Goal: Navigation & Orientation: Find specific page/section

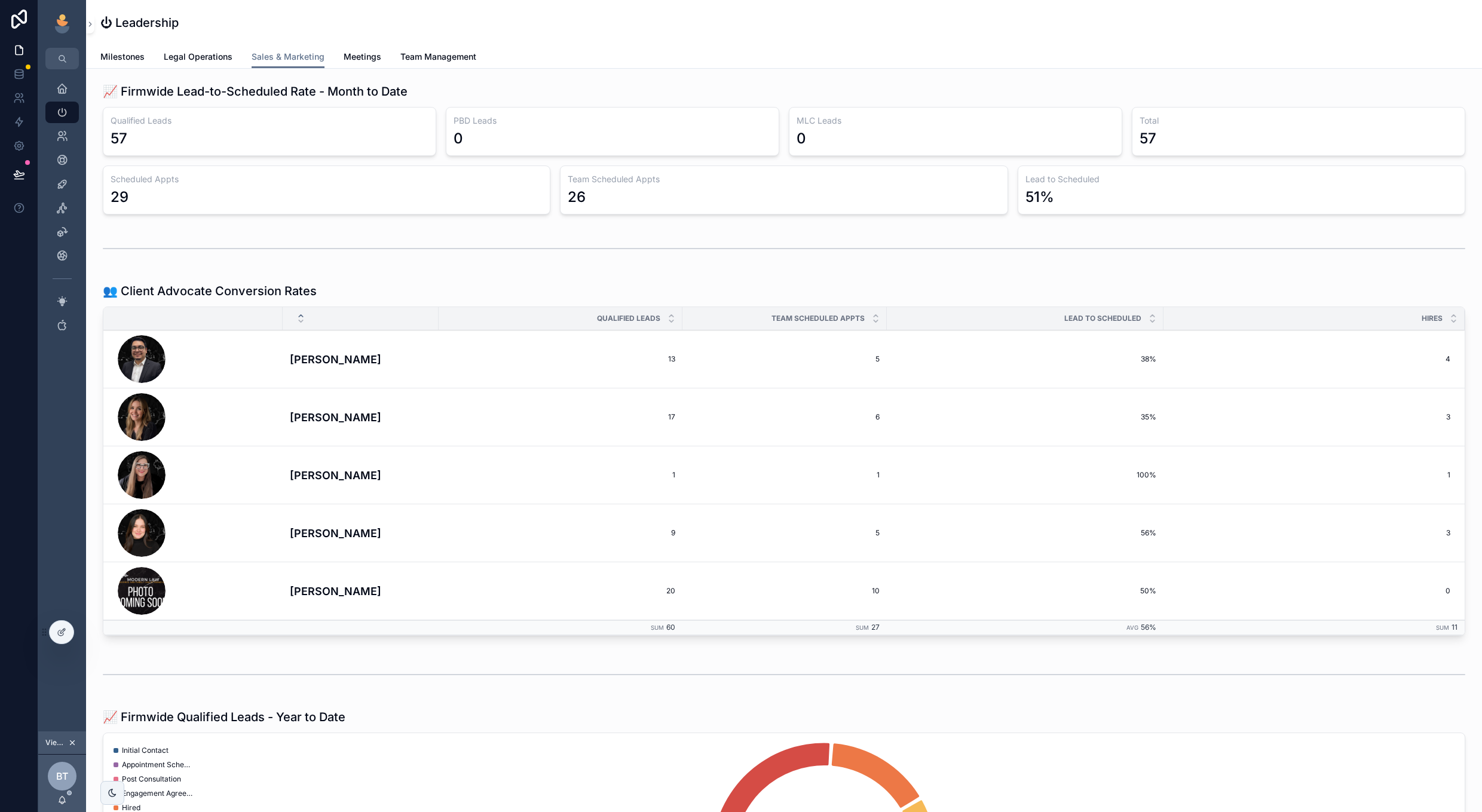
click at [132, 55] on span "Milestones" at bounding box center [122, 57] width 44 height 12
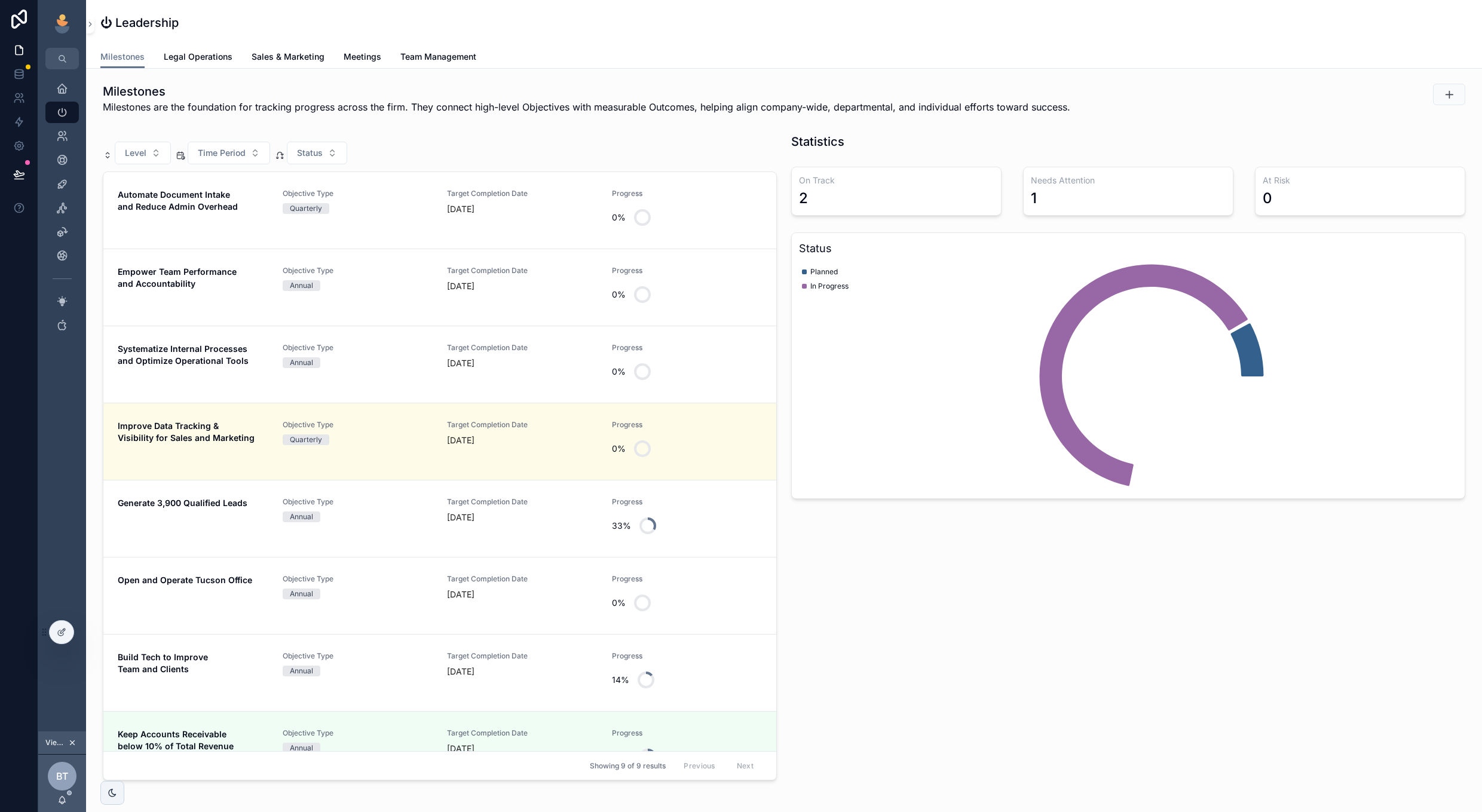
click at [201, 56] on span "Legal Operations" at bounding box center [198, 57] width 69 height 12
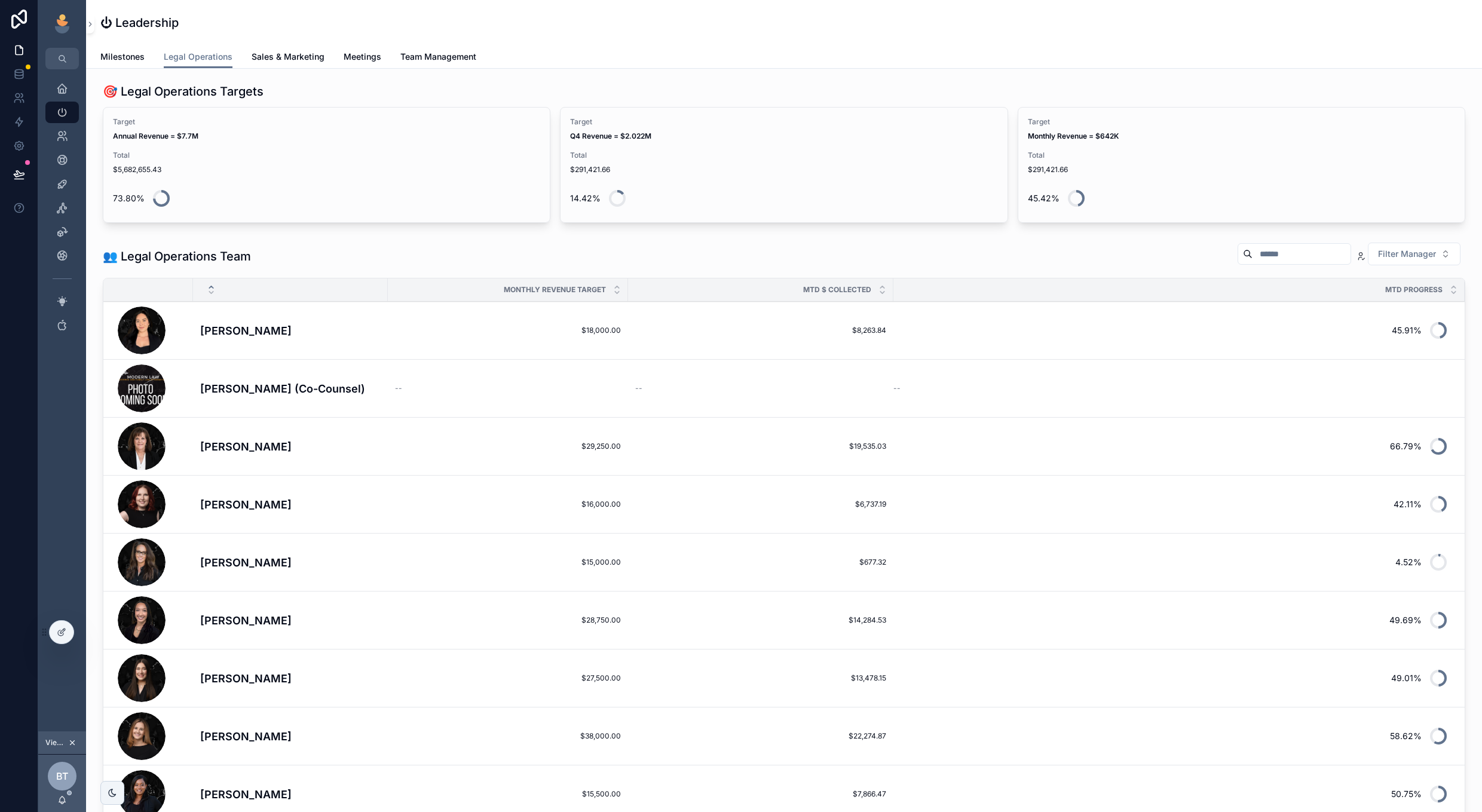
click at [372, 55] on span "Meetings" at bounding box center [362, 57] width 38 height 12
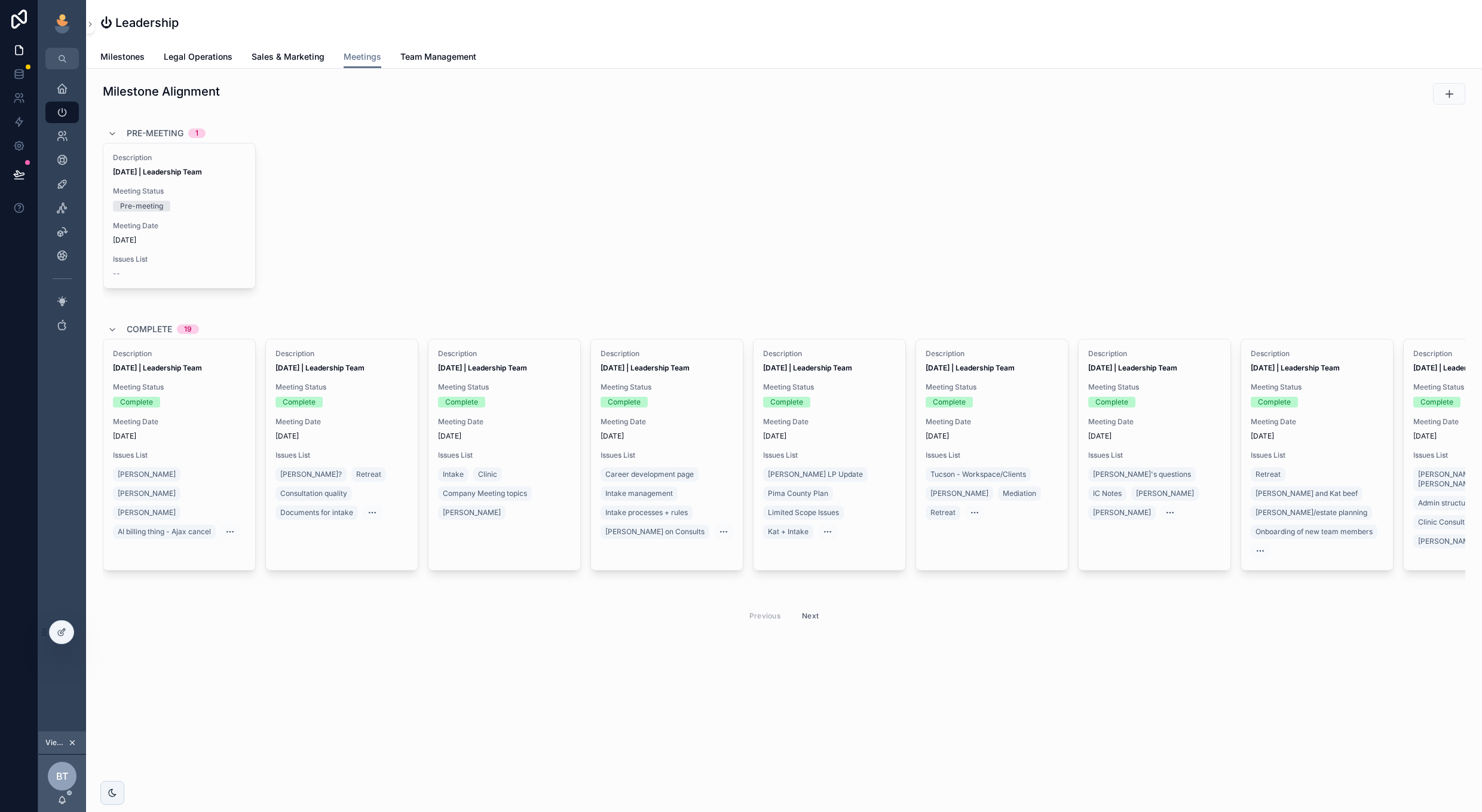
click at [433, 55] on span "Team Management" at bounding box center [438, 57] width 76 height 12
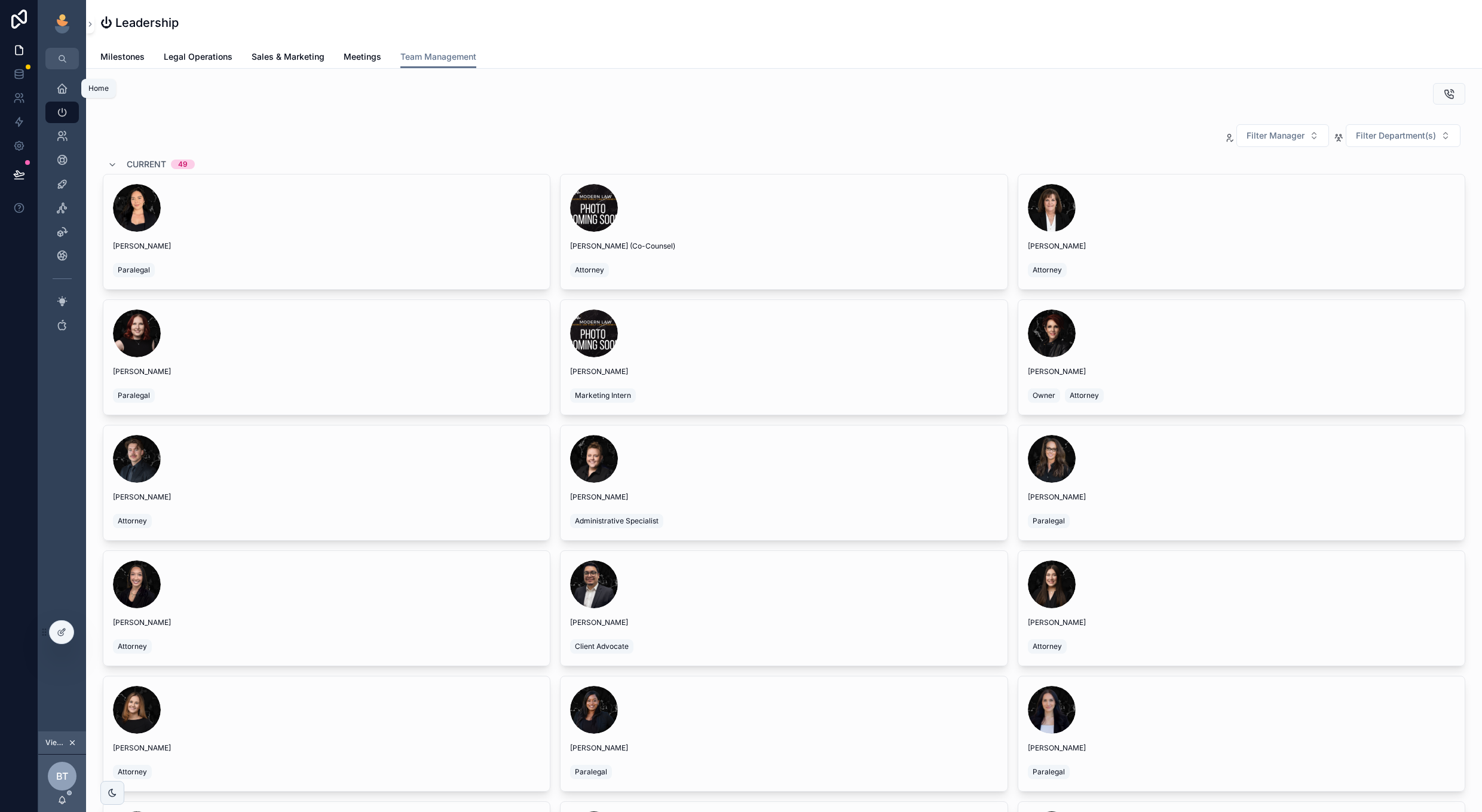
click at [74, 87] on link "Home" at bounding box center [62, 88] width 33 height 21
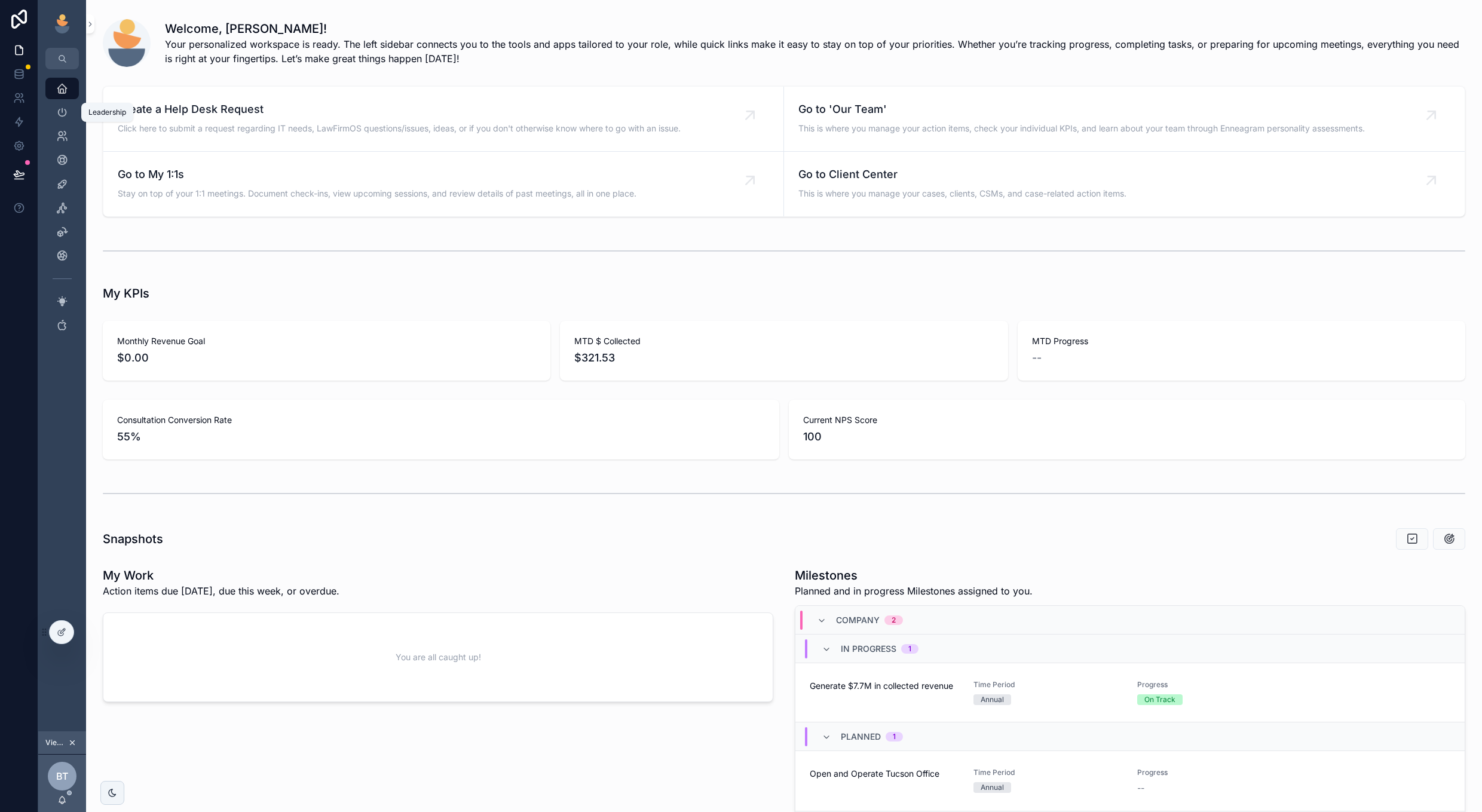
click at [58, 107] on icon "scrollable content" at bounding box center [62, 112] width 12 height 12
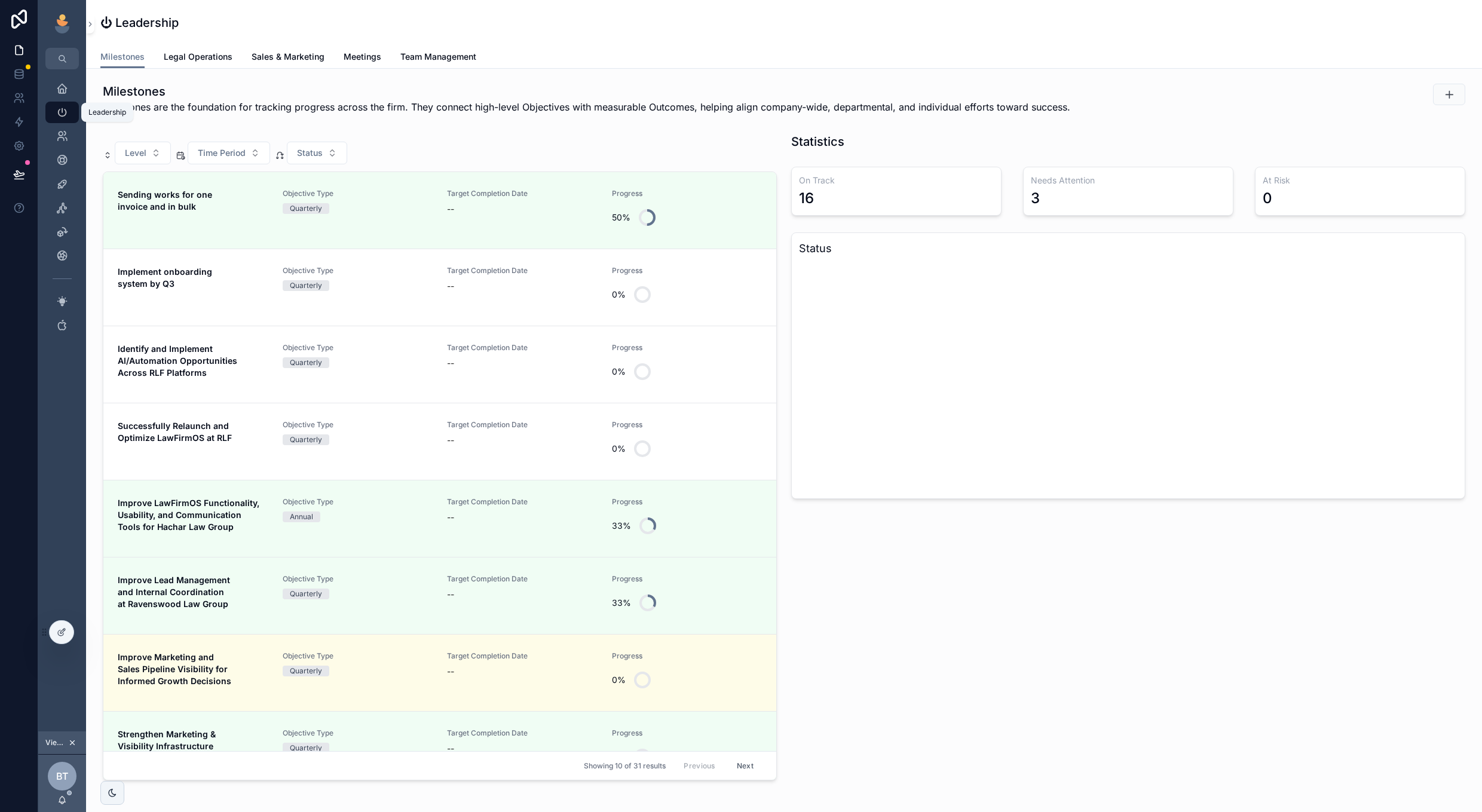
click at [61, 87] on icon "scrollable content" at bounding box center [62, 88] width 12 height 12
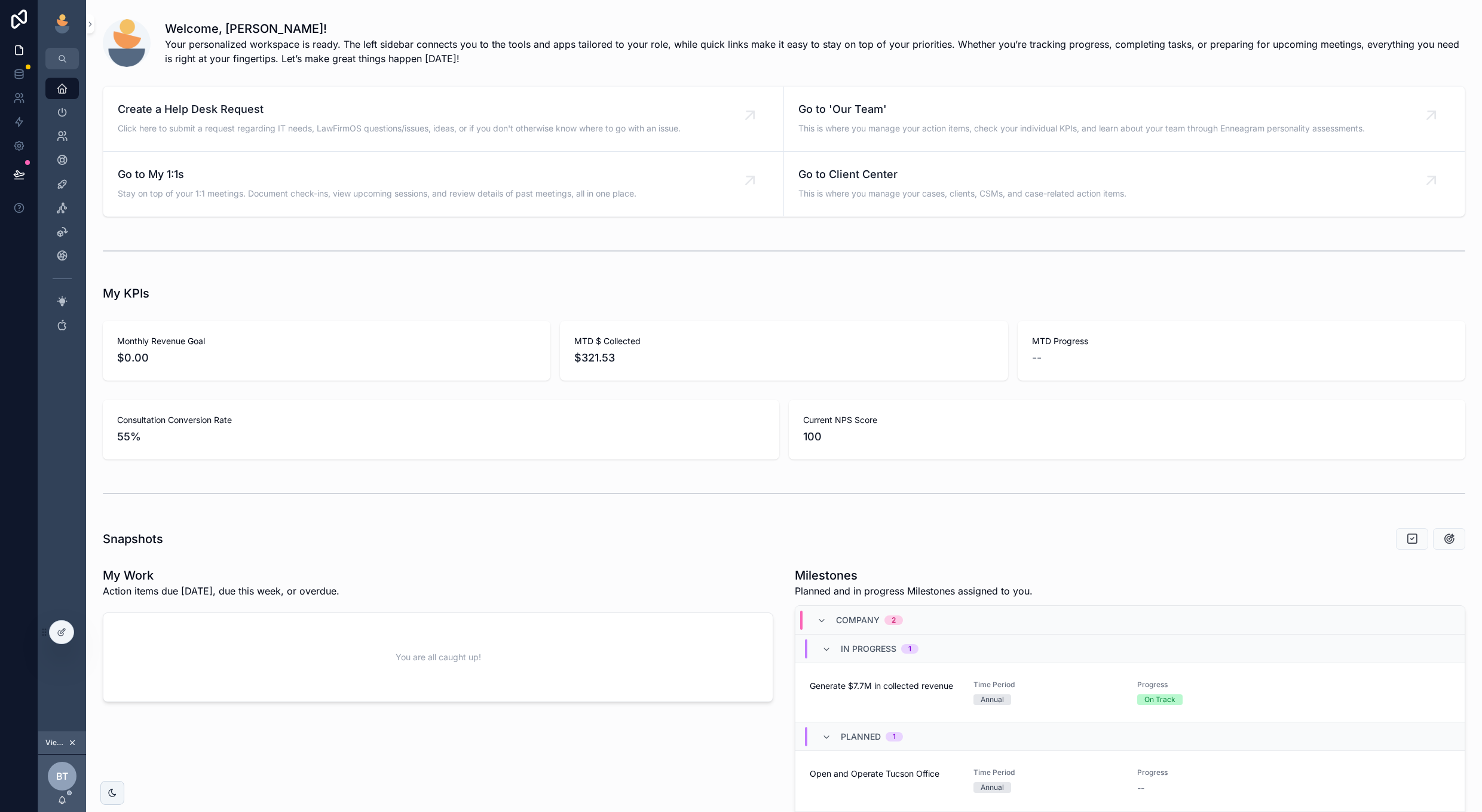
click at [72, 740] on icon "scrollable content" at bounding box center [72, 743] width 9 height 9
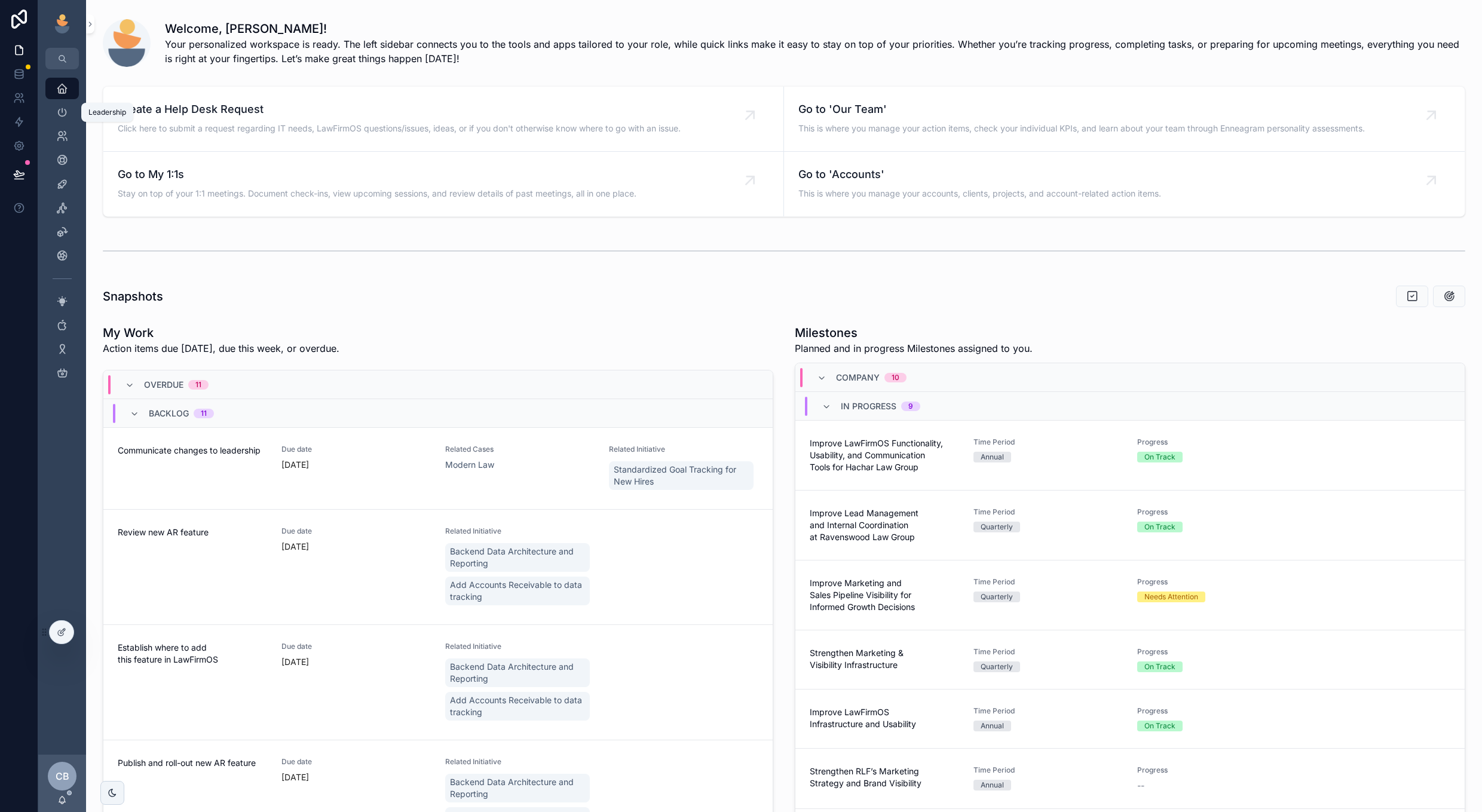
click at [67, 116] on icon "scrollable content" at bounding box center [62, 112] width 12 height 12
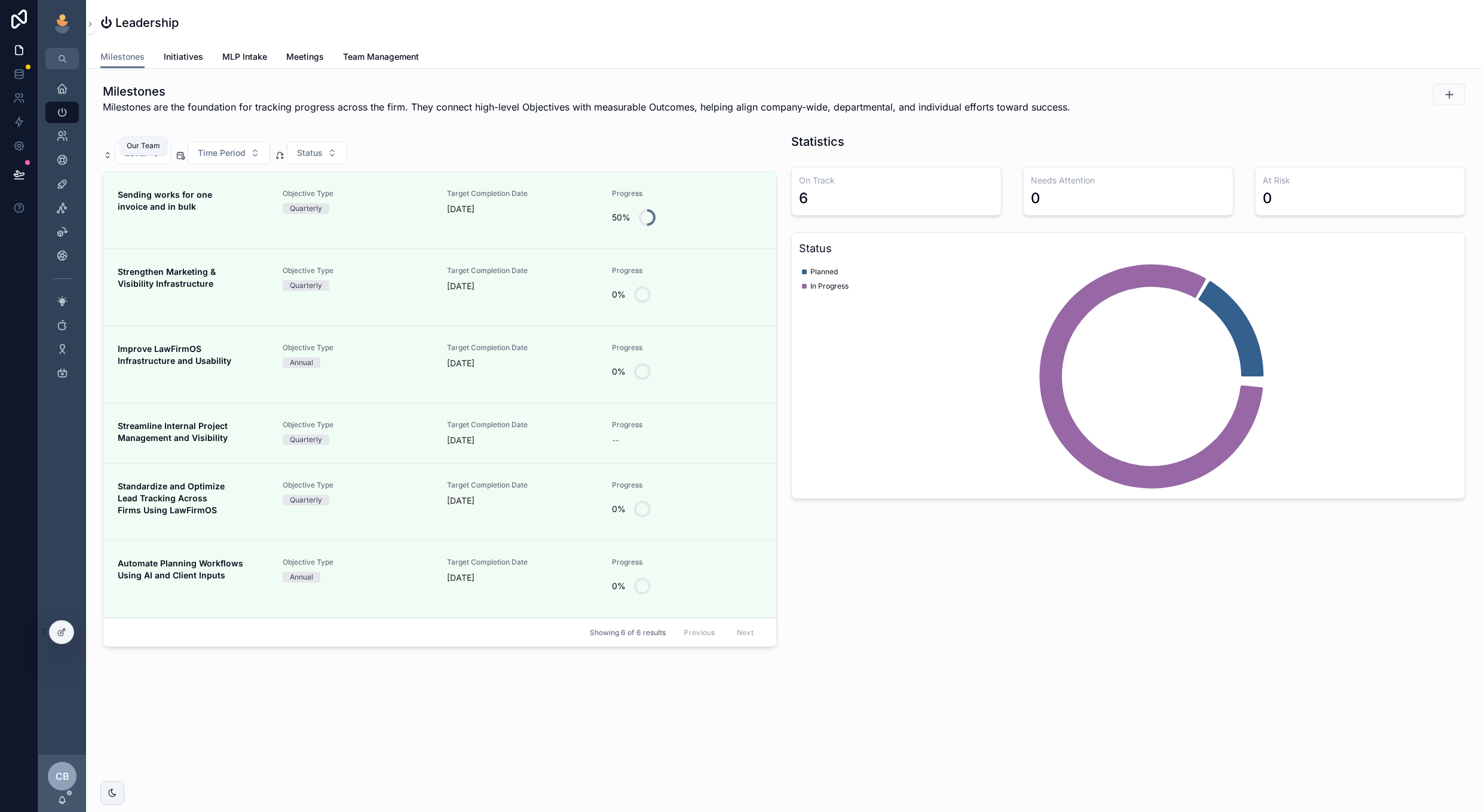
click at [64, 135] on icon "scrollable content" at bounding box center [62, 136] width 12 height 12
